Goal: Information Seeking & Learning: Learn about a topic

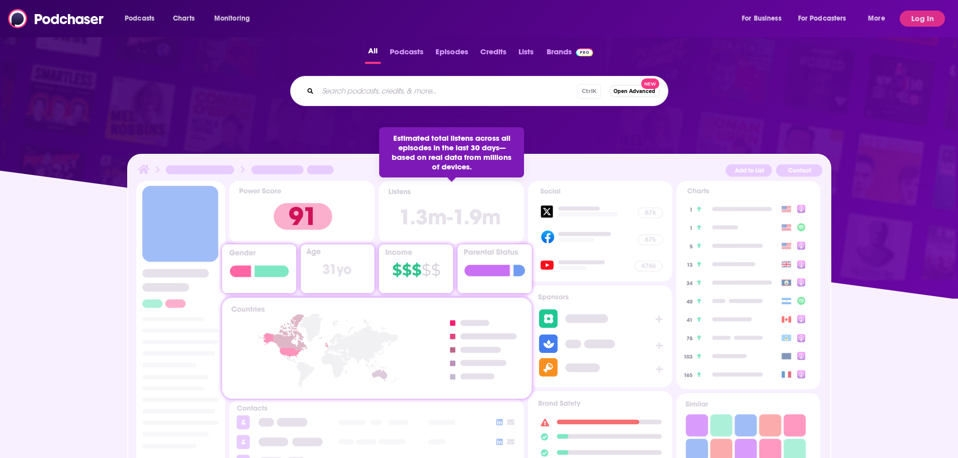
scroll to position [402, 0]
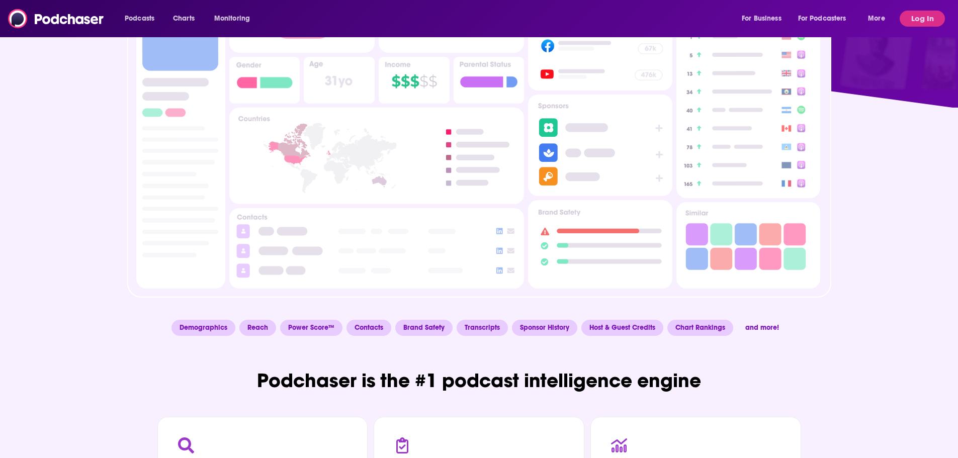
click at [52, 254] on div at bounding box center [479, 210] width 958 height 204
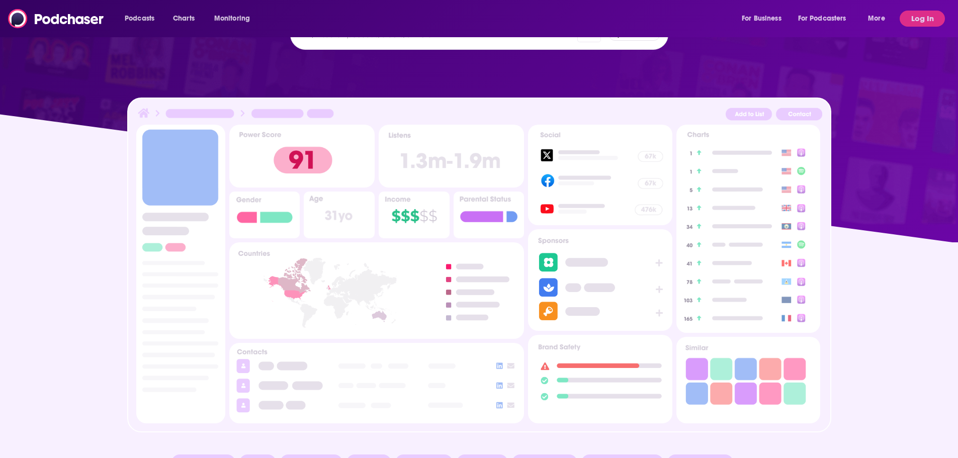
scroll to position [201, 0]
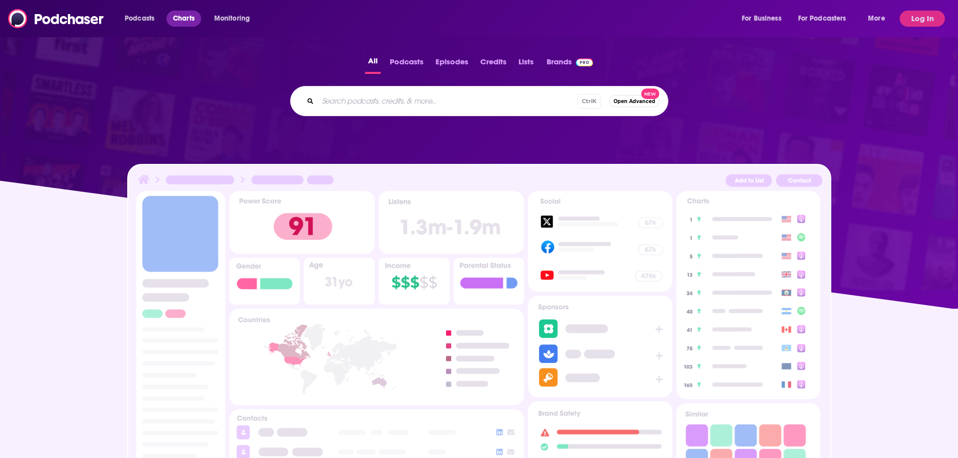
click at [194, 21] on span "Charts" at bounding box center [184, 19] width 22 height 14
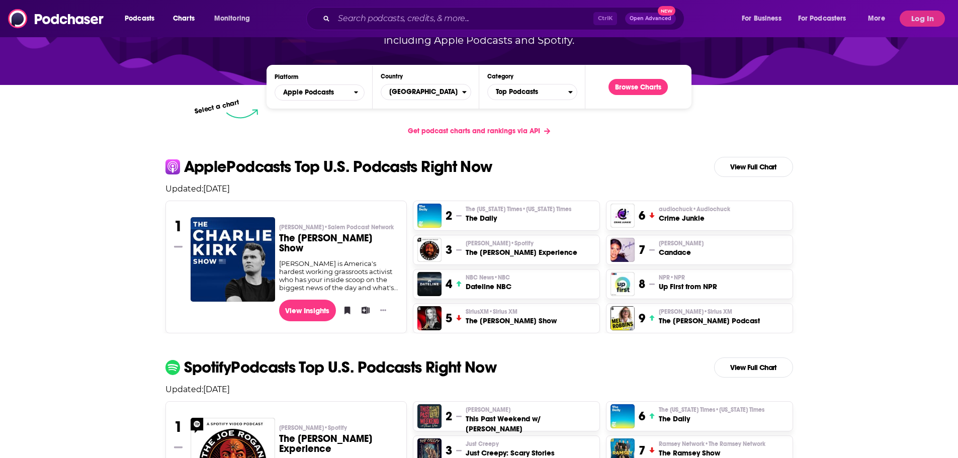
scroll to position [151, 0]
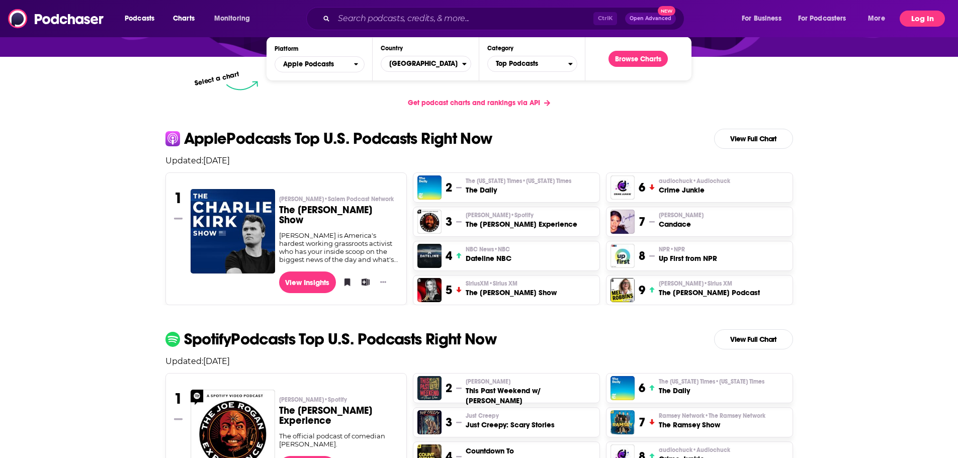
click at [926, 24] on button "Log In" at bounding box center [922, 19] width 45 height 16
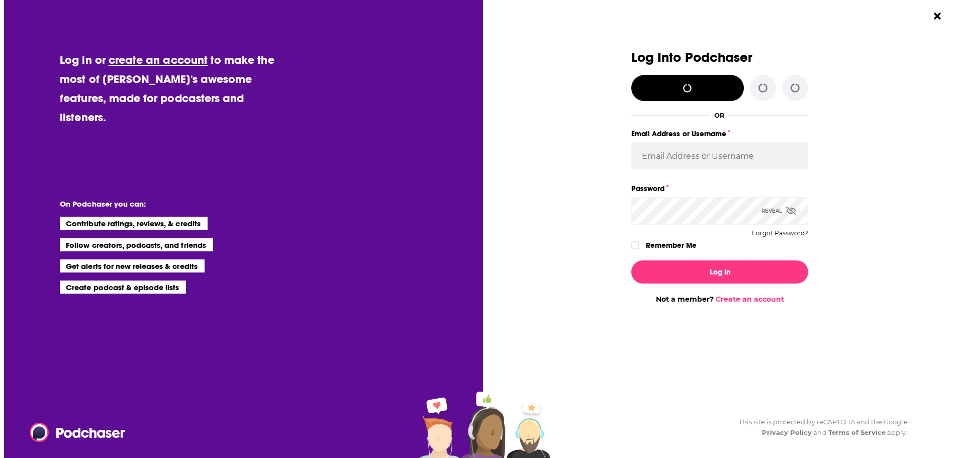
scroll to position [0, 0]
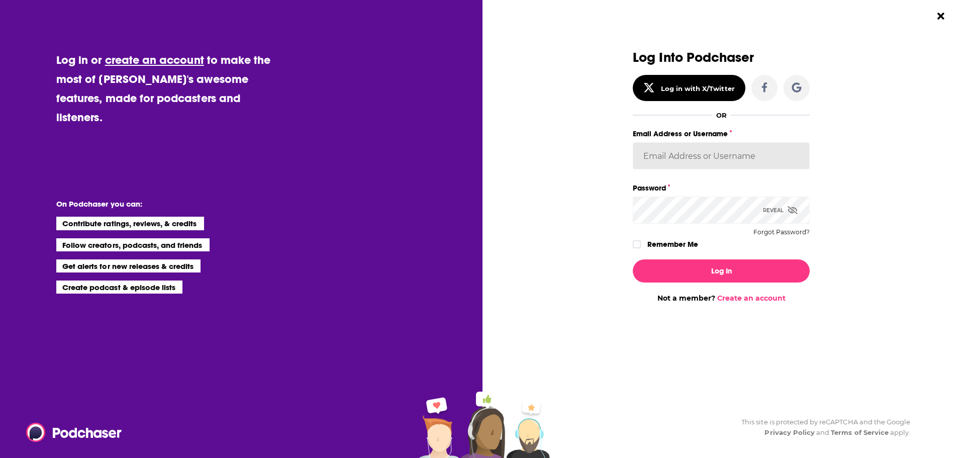
type input "aci-podcast"
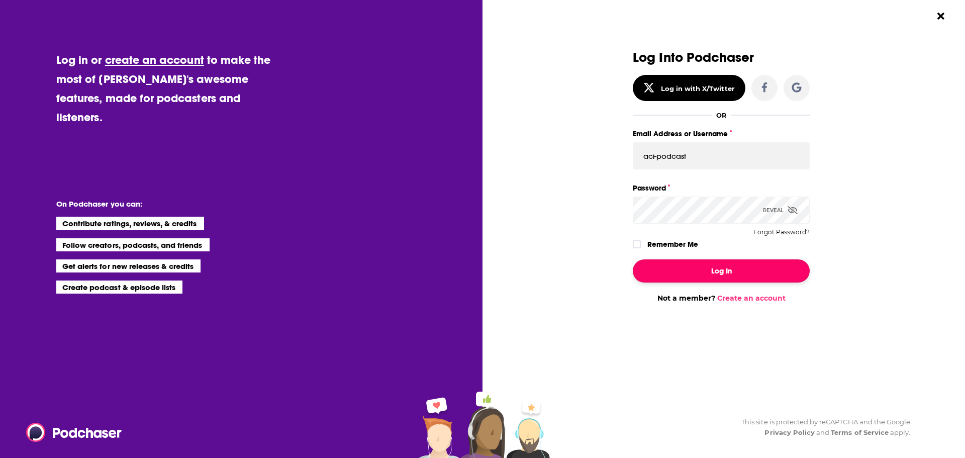
click at [713, 274] on button "Log In" at bounding box center [721, 270] width 177 height 23
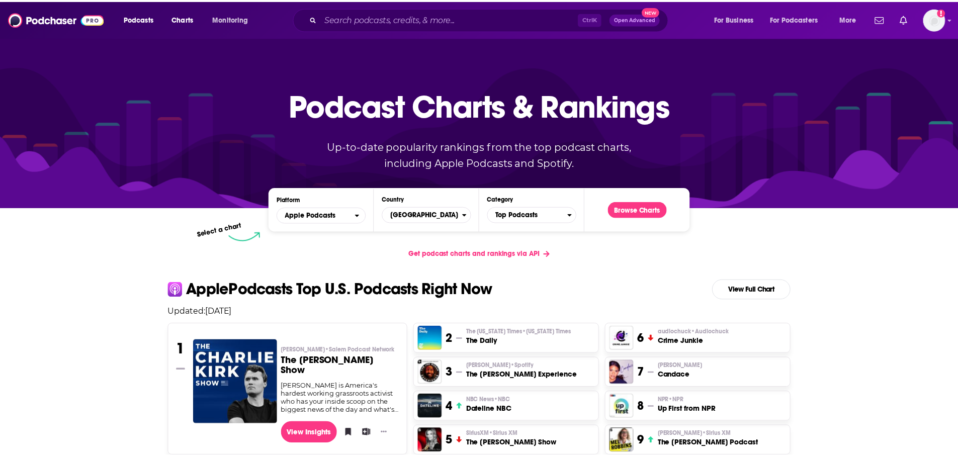
scroll to position [151, 0]
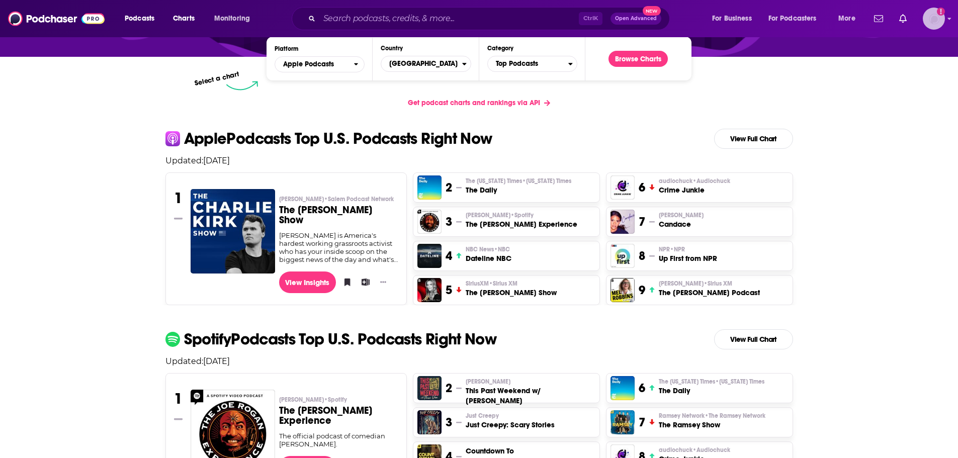
click at [934, 22] on img "Logged in as aci-podcast" at bounding box center [934, 19] width 22 height 22
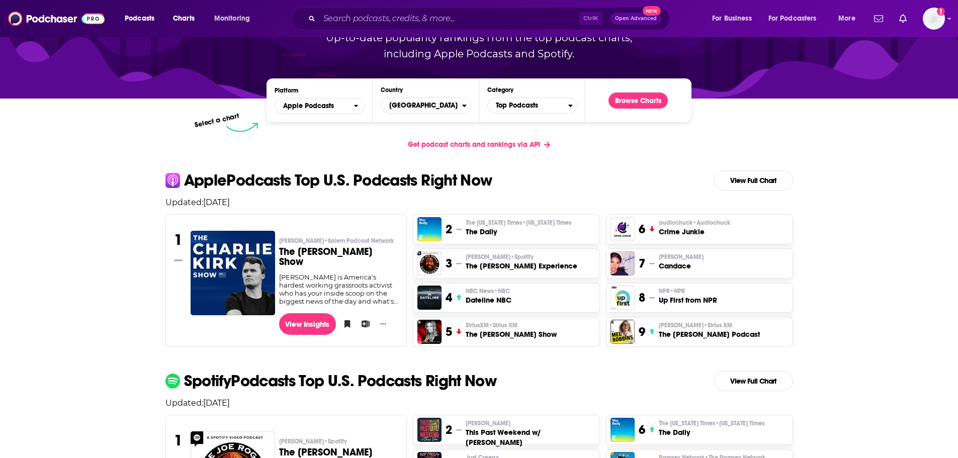
scroll to position [101, 0]
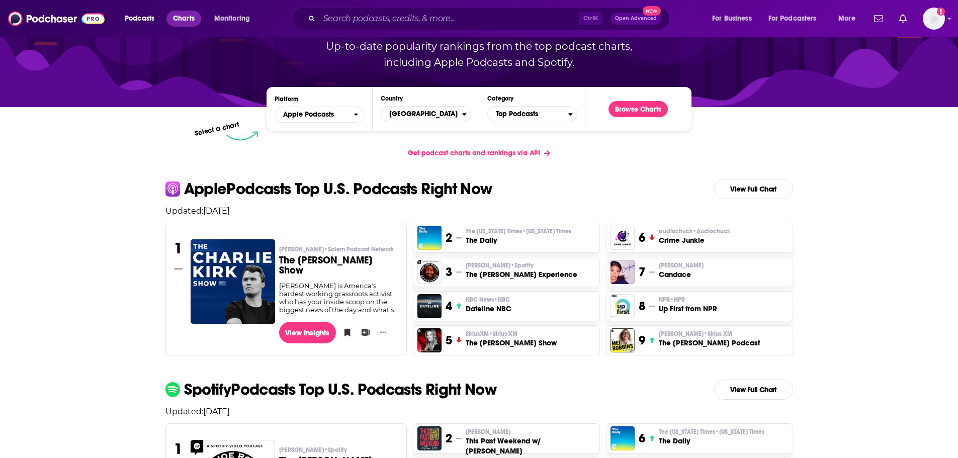
click at [188, 18] on span "Charts" at bounding box center [184, 19] width 22 height 14
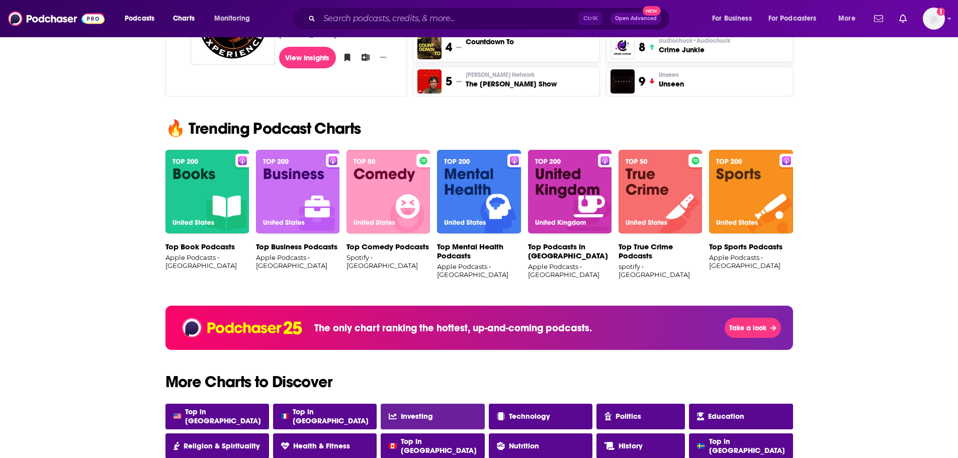
scroll to position [453, 0]
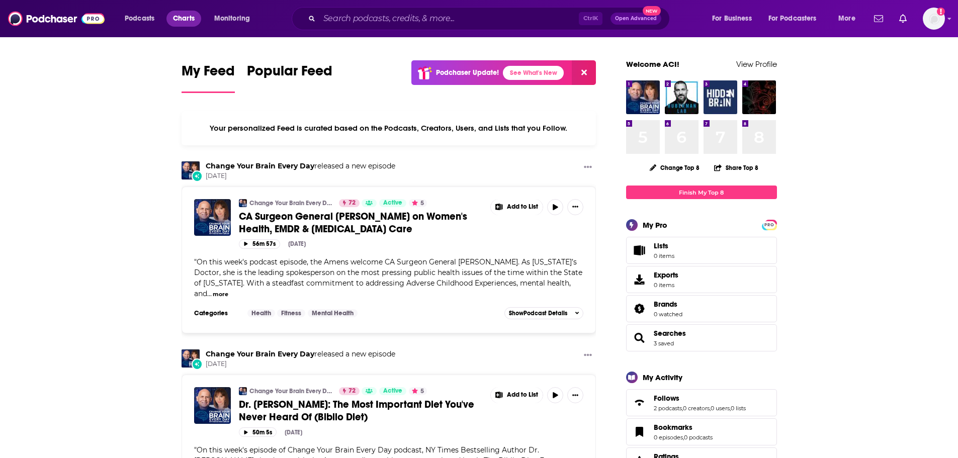
click at [189, 20] on span "Charts" at bounding box center [184, 19] width 22 height 14
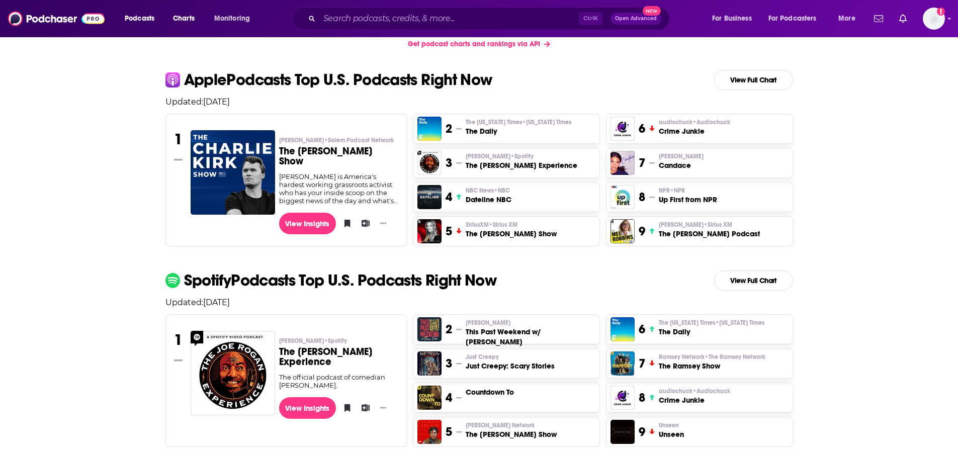
scroll to position [352, 0]
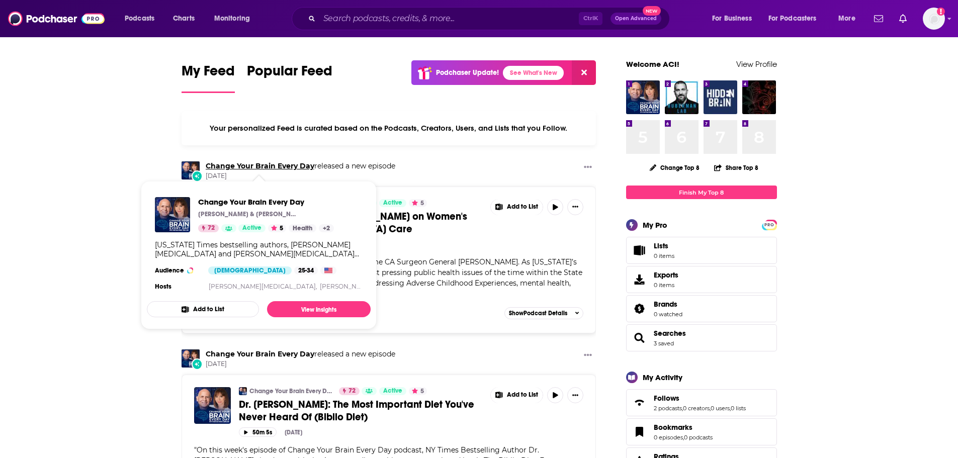
click at [251, 165] on link "Change Your Brain Every Day" at bounding box center [260, 165] width 109 height 9
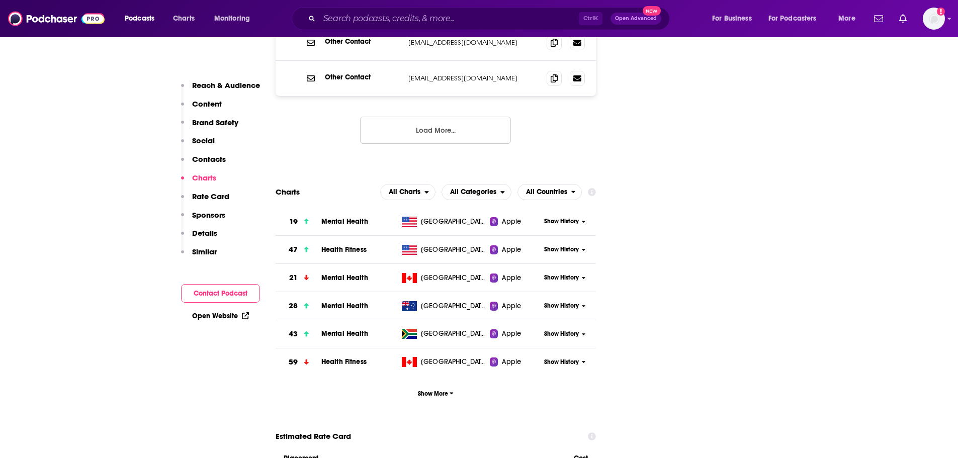
scroll to position [1408, 0]
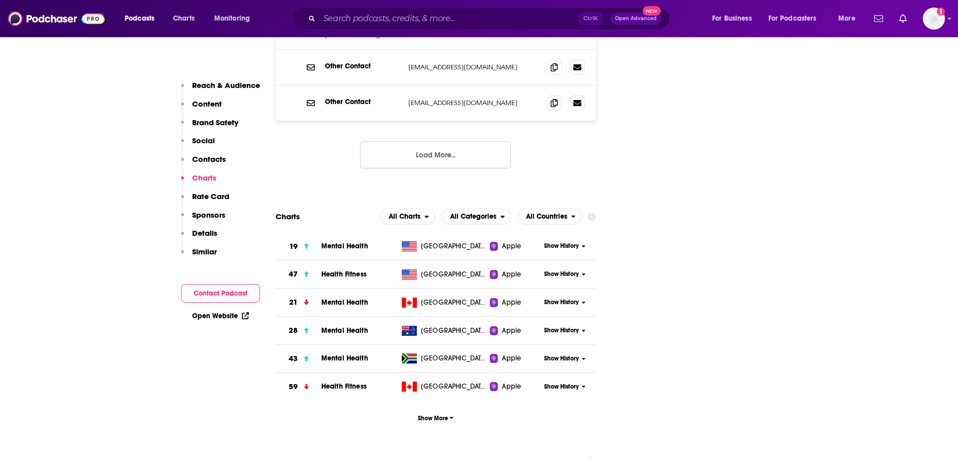
click at [349, 242] on span "Mental Health" at bounding box center [344, 246] width 47 height 9
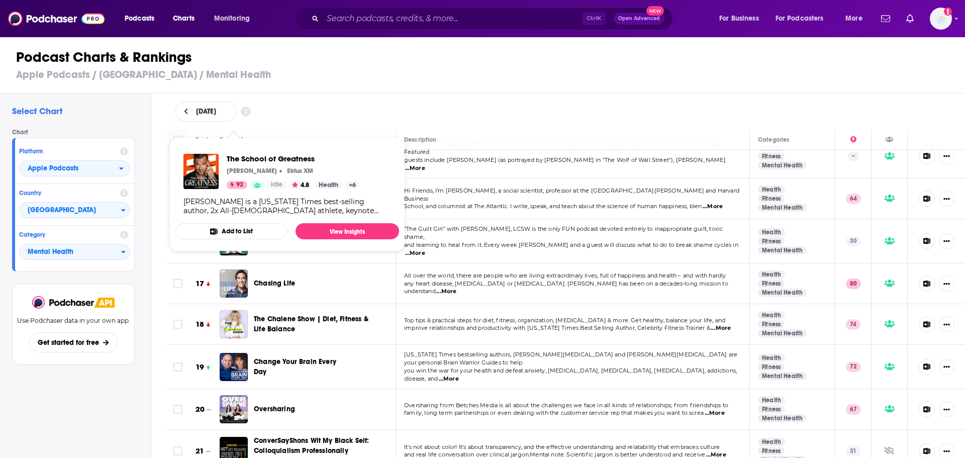
scroll to position [553, 0]
